Goal: Information Seeking & Learning: Compare options

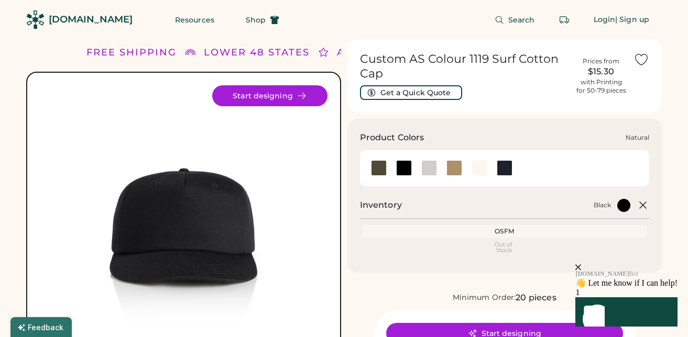
click at [485, 169] on div at bounding box center [480, 168] width 16 height 16
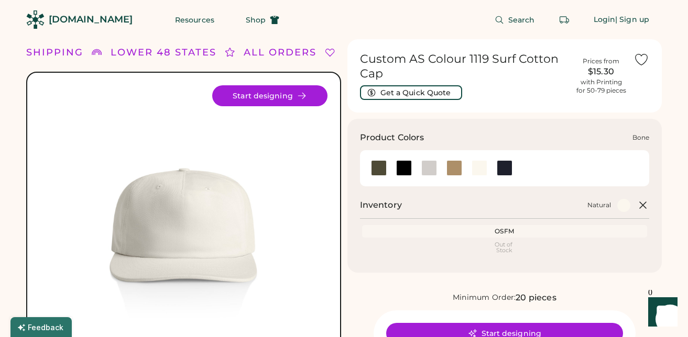
click at [431, 171] on div at bounding box center [429, 168] width 16 height 16
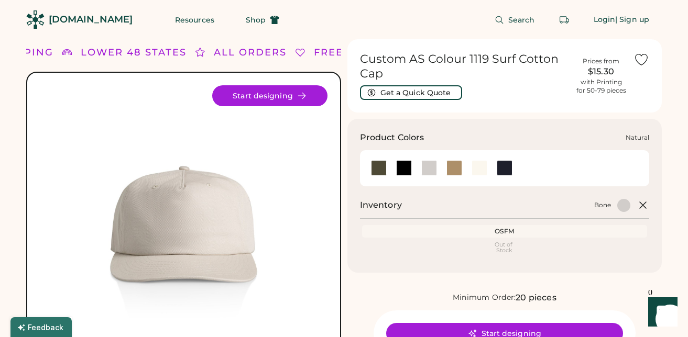
click at [485, 171] on div at bounding box center [480, 168] width 16 height 16
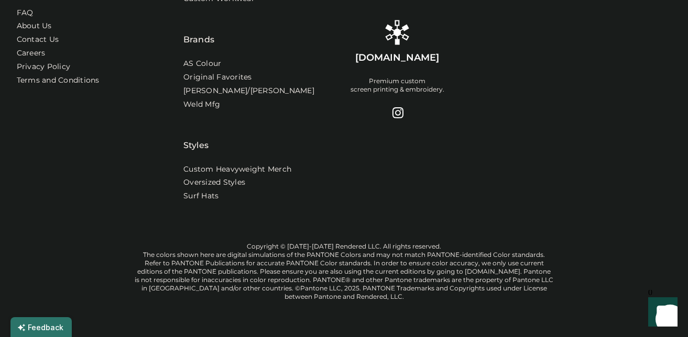
scroll to position [871, 0]
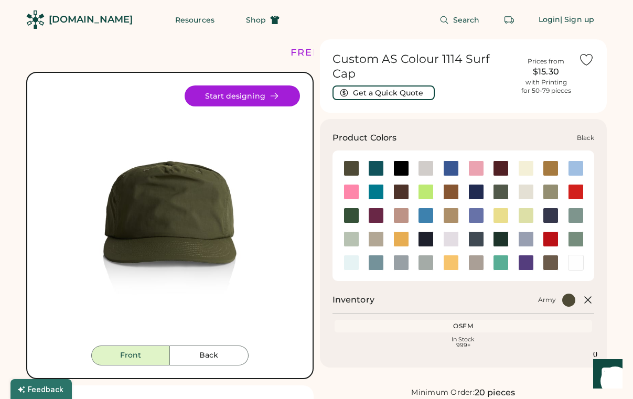
click at [398, 160] on div at bounding box center [401, 168] width 16 height 16
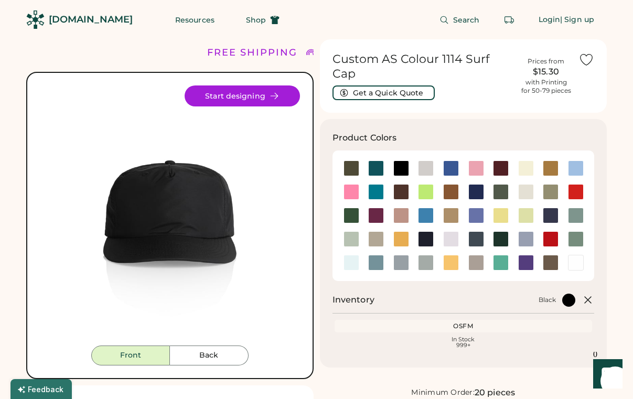
click at [391, 63] on h1 "Custom AS Colour 1114 Surf Cap" at bounding box center [422, 66] width 181 height 29
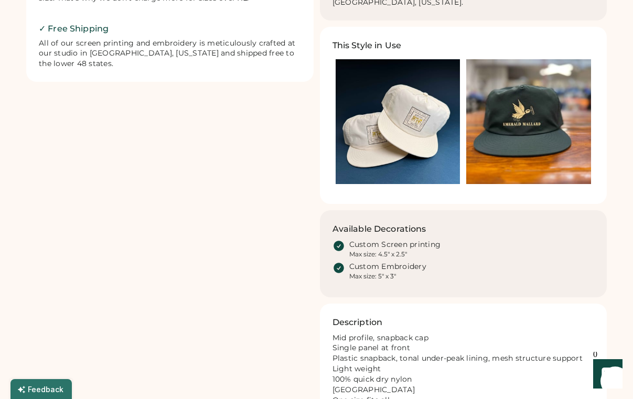
scroll to position [582, 0]
